Goal: Transaction & Acquisition: Purchase product/service

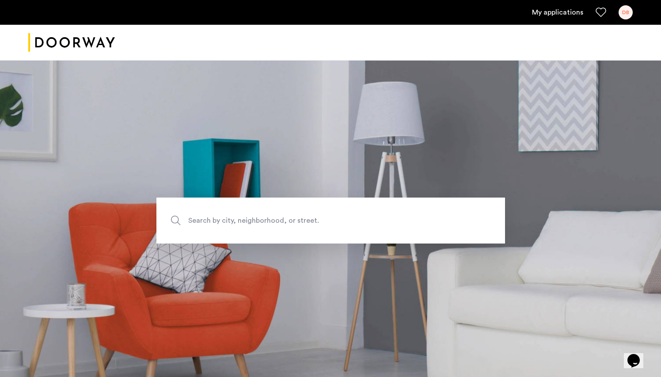
click at [568, 12] on link "My applications" at bounding box center [557, 12] width 51 height 11
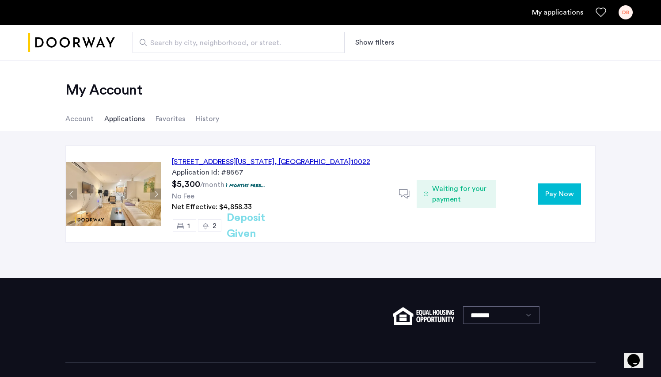
click at [560, 12] on link "My applications" at bounding box center [557, 12] width 51 height 11
click at [562, 200] on button "Pay Now" at bounding box center [559, 193] width 43 height 21
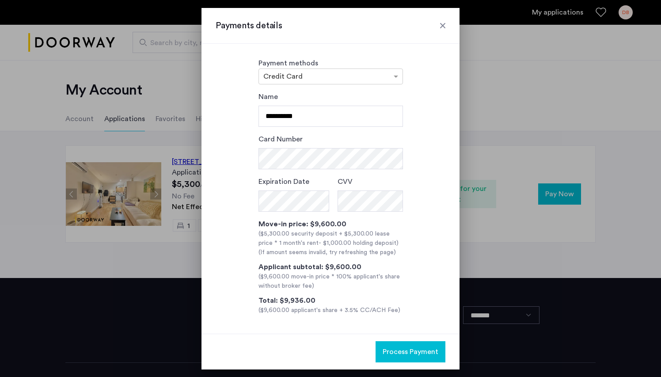
click at [414, 195] on div "**********" at bounding box center [331, 202] width 230 height 223
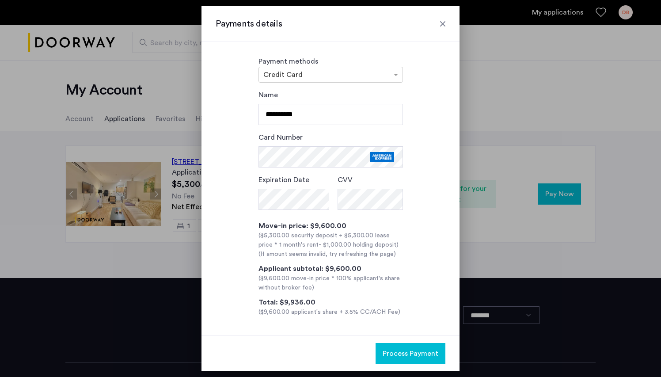
click at [395, 359] on span "Process Payment" at bounding box center [410, 353] width 56 height 11
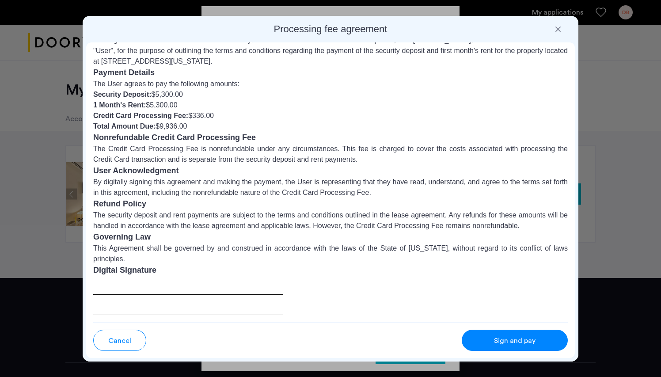
scroll to position [28, 0]
click at [148, 288] on div at bounding box center [188, 295] width 190 height 39
click at [503, 335] on span "Sign and pay" at bounding box center [515, 340] width 42 height 11
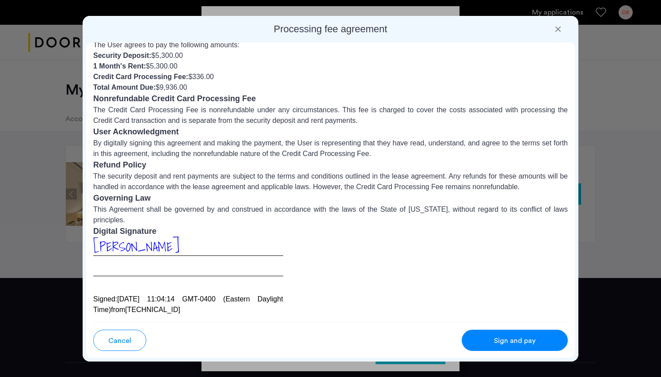
scroll to position [67, 0]
click at [479, 335] on button "Sign and pay" at bounding box center [515, 339] width 106 height 21
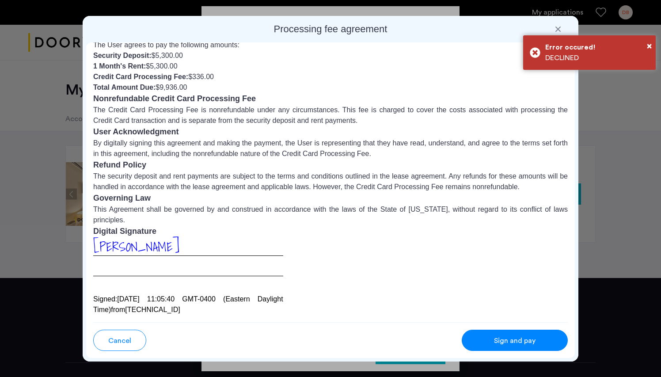
click at [116, 331] on button "Cancel" at bounding box center [119, 339] width 53 height 21
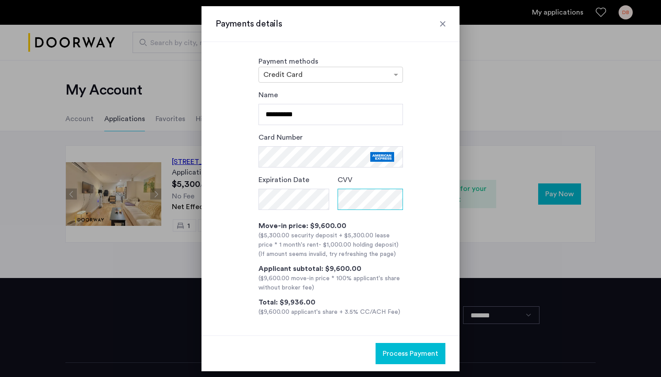
scroll to position [0, 0]
click at [411, 354] on span "Process Payment" at bounding box center [410, 353] width 56 height 11
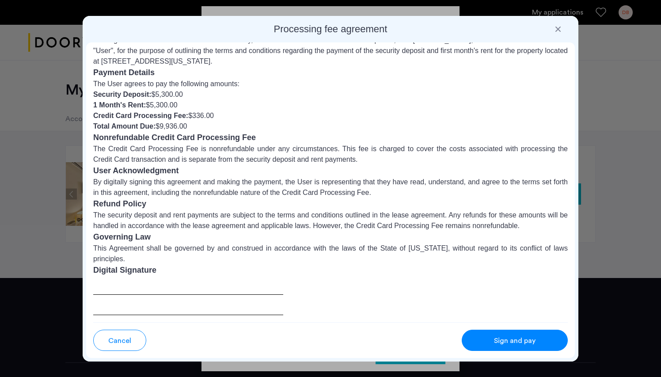
scroll to position [28, 0]
click at [513, 341] on span "Sign and pay" at bounding box center [515, 340] width 42 height 11
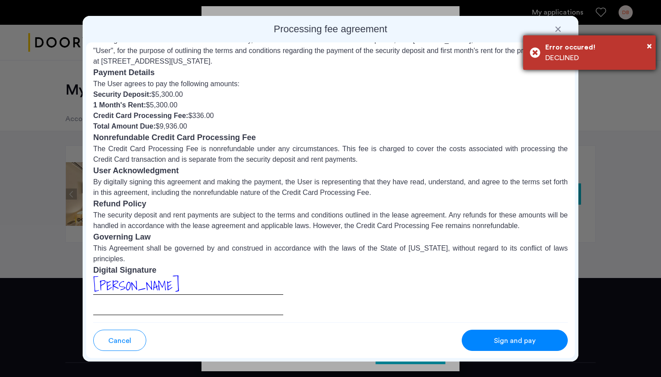
click at [539, 51] on div "× Error occured! DECLINED" at bounding box center [589, 52] width 132 height 34
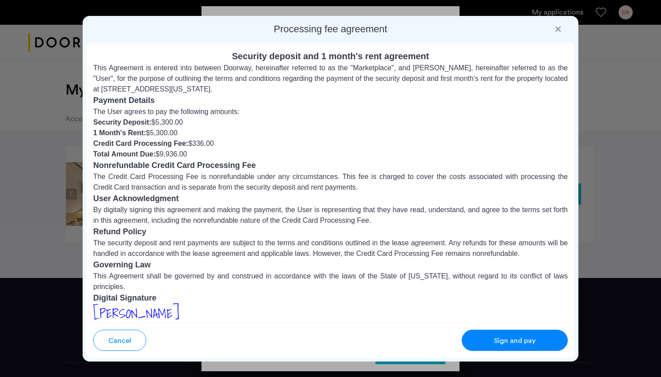
scroll to position [0, 0]
click at [522, 336] on span "Sign and pay" at bounding box center [515, 340] width 42 height 11
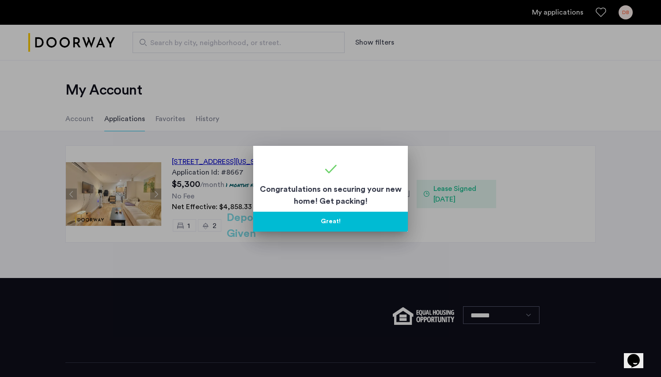
click at [355, 225] on button "Great!" at bounding box center [330, 222] width 155 height 20
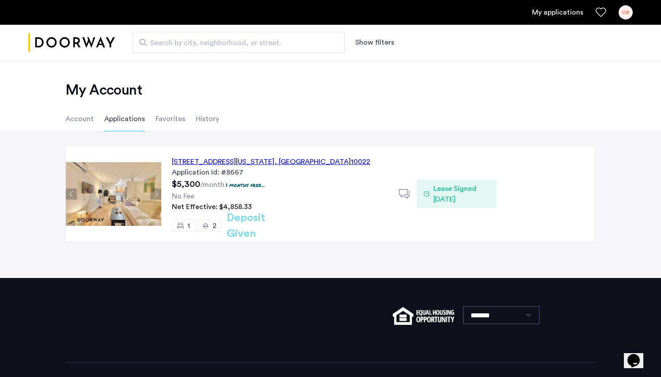
click at [434, 190] on span "Lease Signed [DATE]" at bounding box center [461, 193] width 56 height 21
